Goal: Task Accomplishment & Management: Use online tool/utility

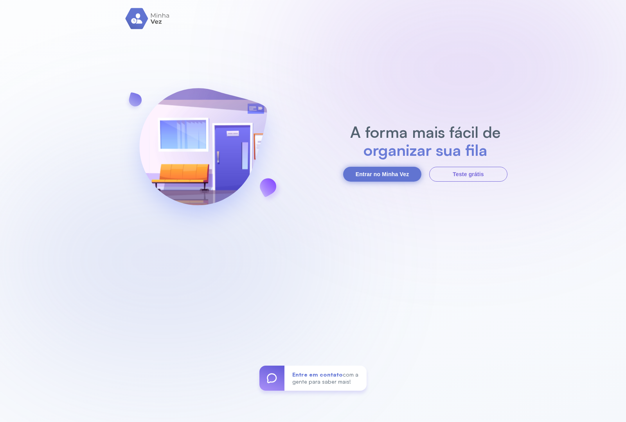
click at [386, 179] on button "Entrar no Minha Vez" at bounding box center [382, 174] width 78 height 15
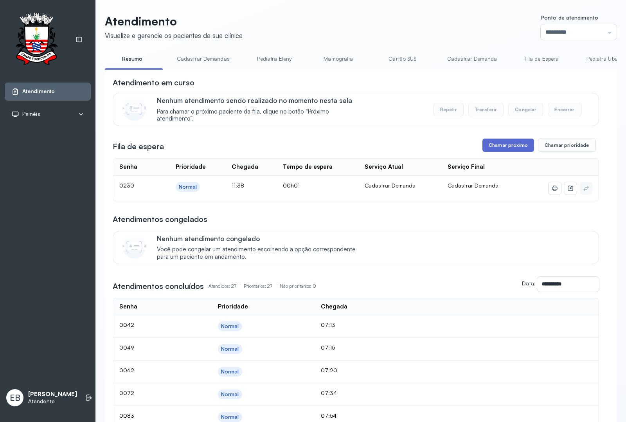
click at [487, 146] on button "Chamar próximo" at bounding box center [509, 145] width 52 height 13
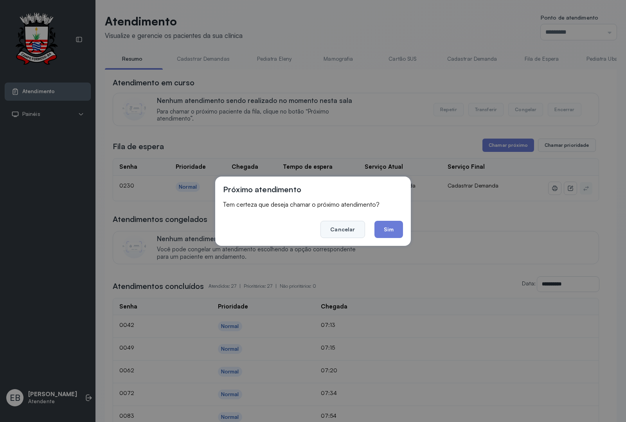
click at [344, 237] on button "Cancelar" at bounding box center [343, 229] width 44 height 17
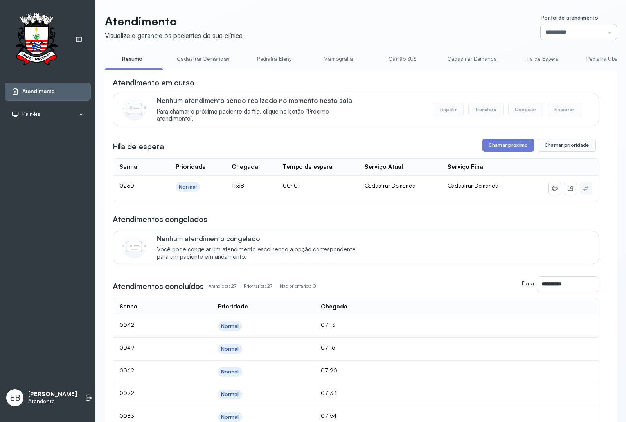
click at [603, 31] on input "*********" at bounding box center [579, 32] width 76 height 16
type input "*********"
click at [497, 147] on button "Chamar próximo" at bounding box center [509, 145] width 52 height 13
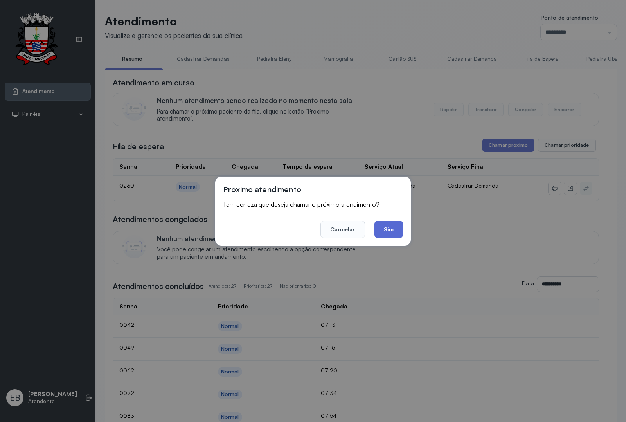
click at [384, 230] on button "Sim" at bounding box center [389, 229] width 29 height 17
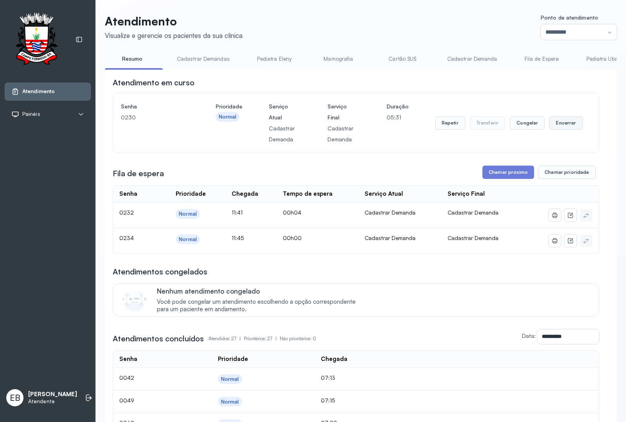
click at [550, 124] on button "Encerrar" at bounding box center [566, 122] width 33 height 13
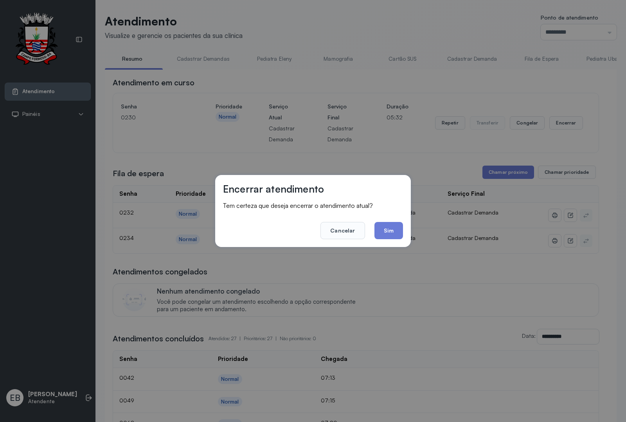
click at [389, 232] on button "Sim" at bounding box center [389, 230] width 29 height 17
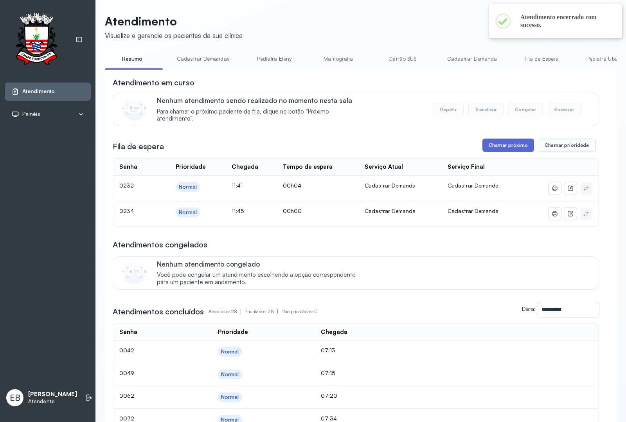
click at [502, 150] on button "Chamar próximo" at bounding box center [509, 145] width 52 height 13
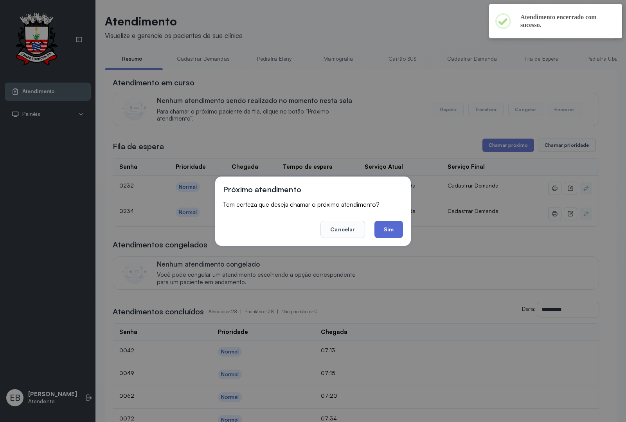
click at [393, 230] on button "Sim" at bounding box center [389, 229] width 29 height 17
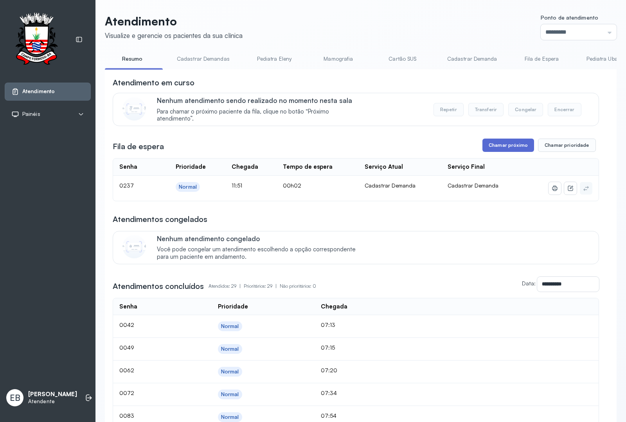
click at [494, 149] on button "Chamar próximo" at bounding box center [509, 145] width 52 height 13
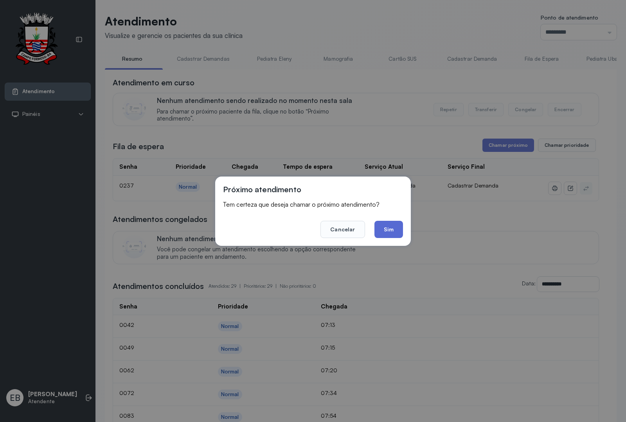
click at [389, 228] on button "Sim" at bounding box center [389, 229] width 29 height 17
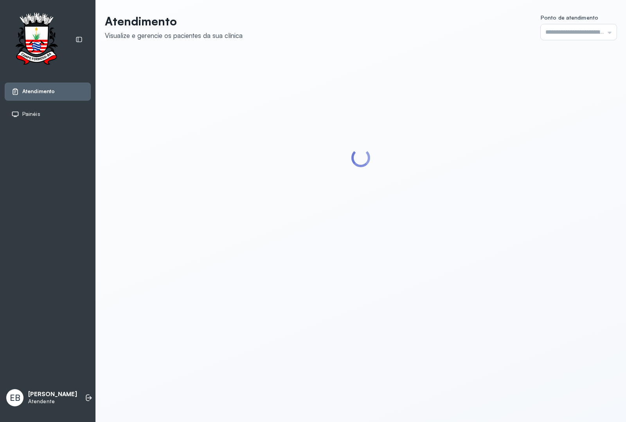
type input "*********"
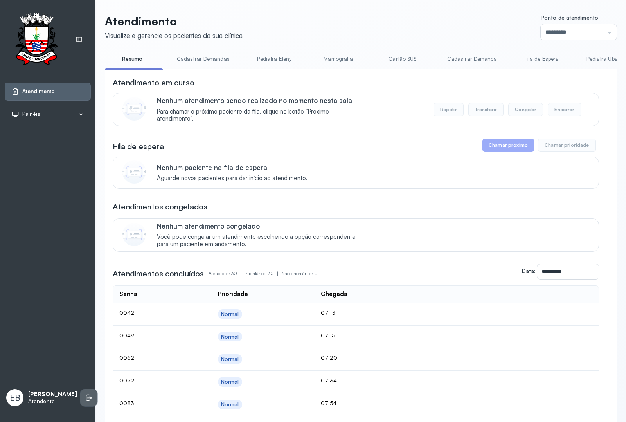
click at [81, 391] on li at bounding box center [88, 397] width 17 height 17
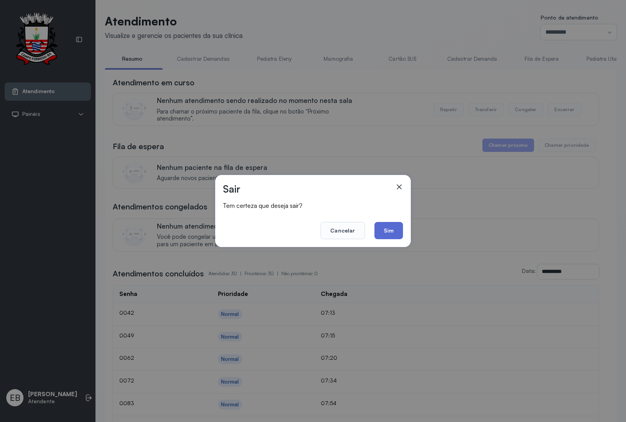
click at [388, 229] on button "Sim" at bounding box center [389, 230] width 29 height 17
